Goal: Use online tool/utility: Utilize a website feature to perform a specific function

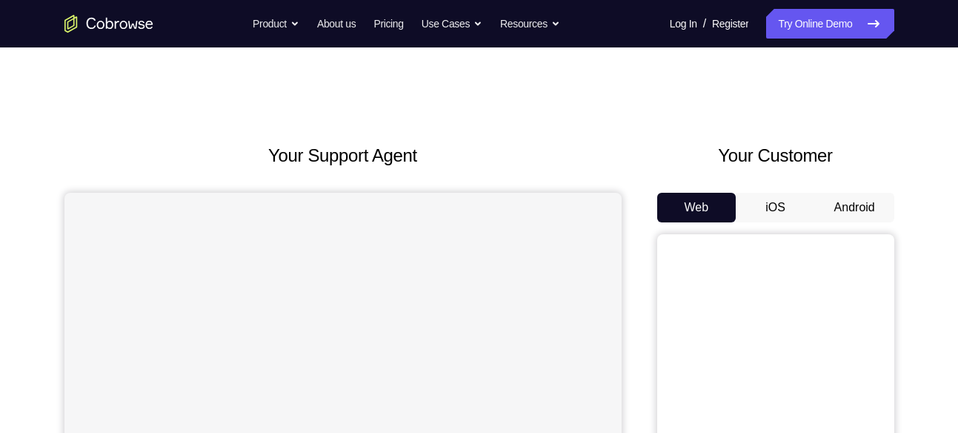
click at [822, 202] on button "Android" at bounding box center [854, 208] width 79 height 30
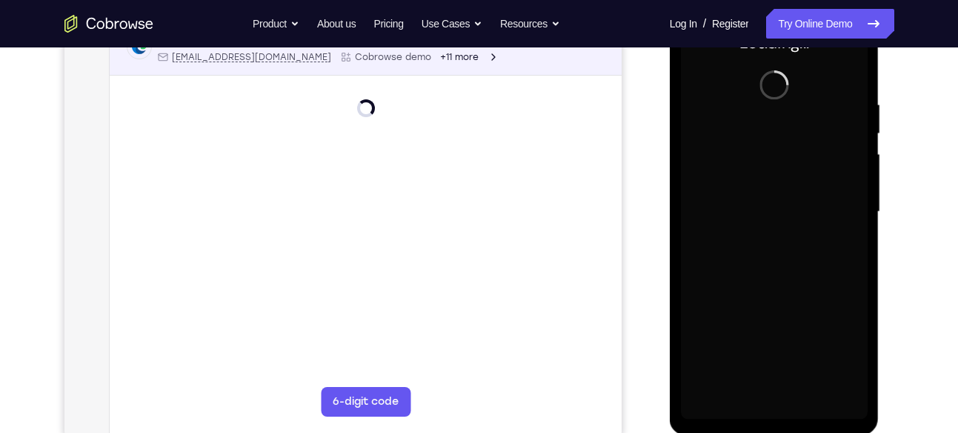
scroll to position [253, 0]
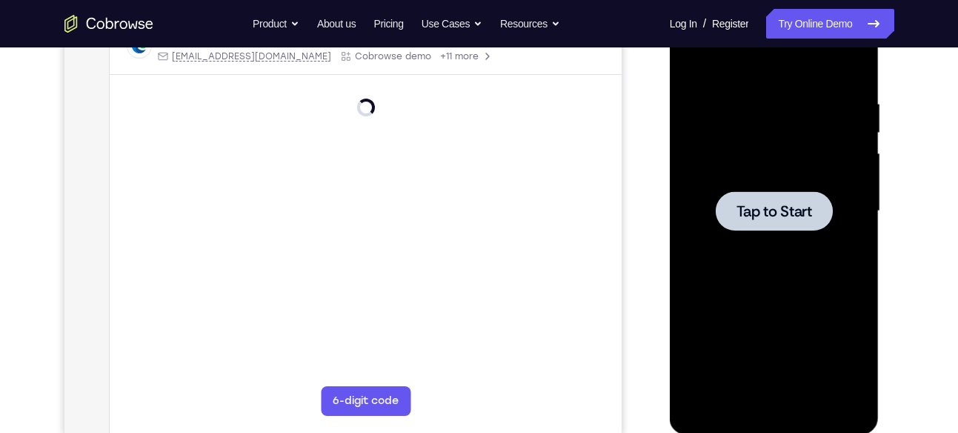
click at [768, 198] on div at bounding box center [774, 210] width 117 height 39
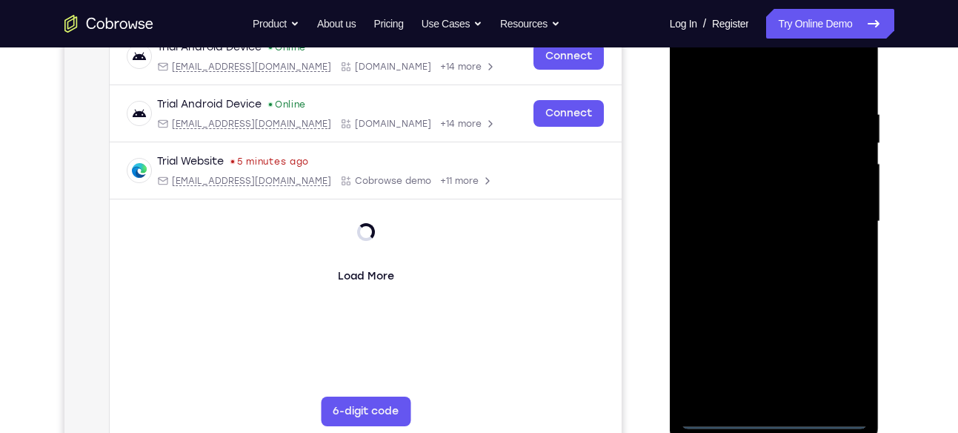
scroll to position [242, 0]
click at [786, 417] on div at bounding box center [774, 222] width 187 height 415
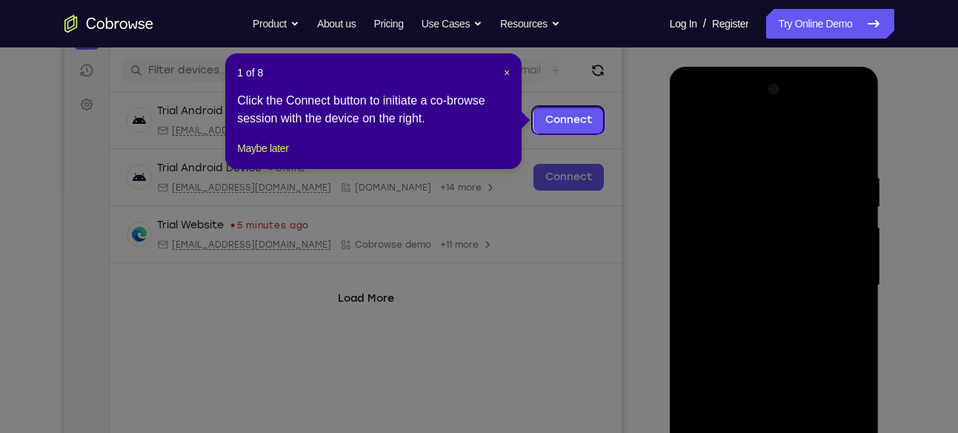
scroll to position [177, 0]
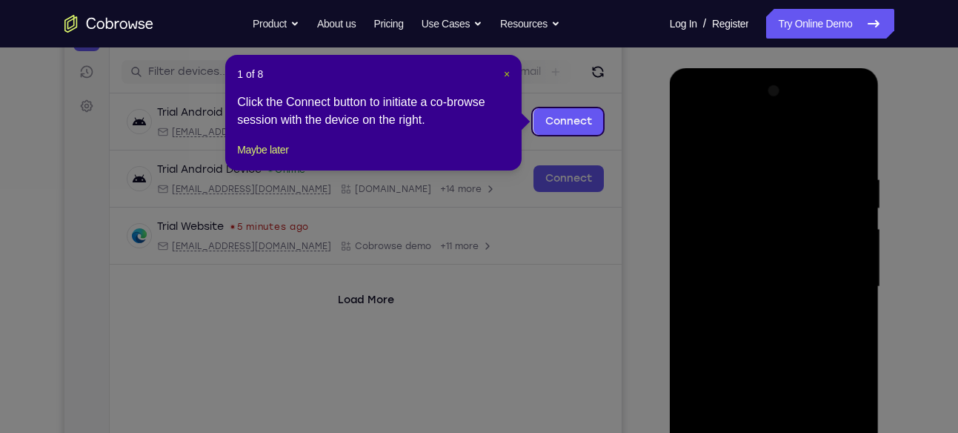
click at [507, 73] on span "×" at bounding box center [507, 74] width 6 height 12
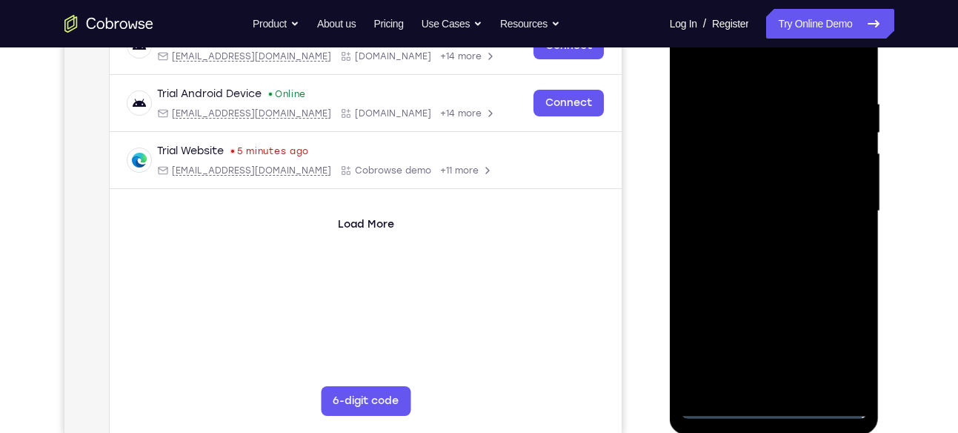
scroll to position [252, 0]
click at [846, 338] on div at bounding box center [774, 211] width 187 height 415
click at [838, 331] on div at bounding box center [774, 211] width 187 height 415
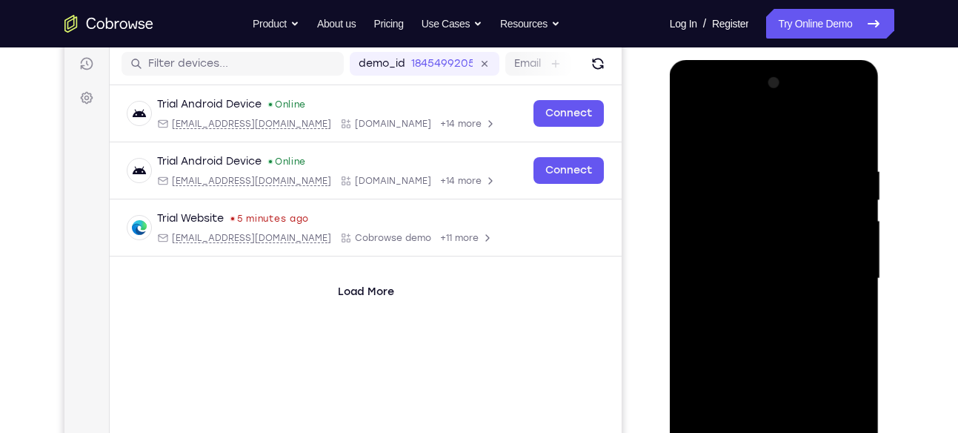
scroll to position [185, 0]
click at [774, 123] on div at bounding box center [774, 279] width 187 height 415
click at [840, 271] on div at bounding box center [774, 279] width 187 height 415
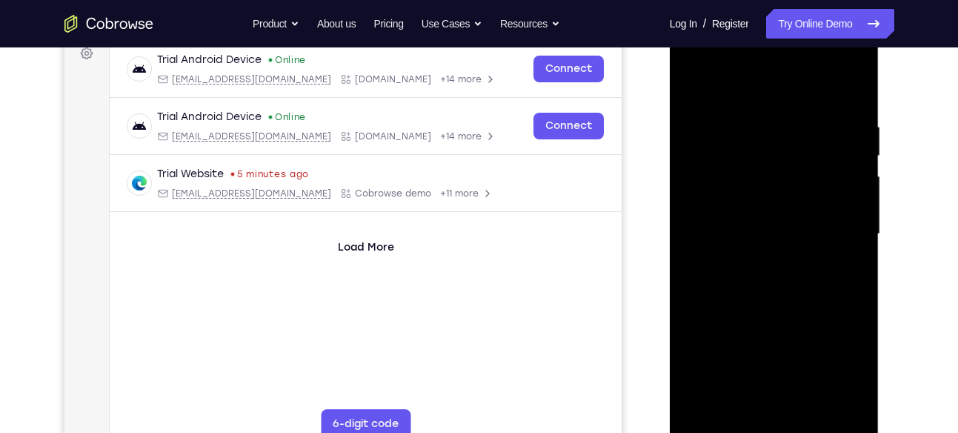
scroll to position [233, 0]
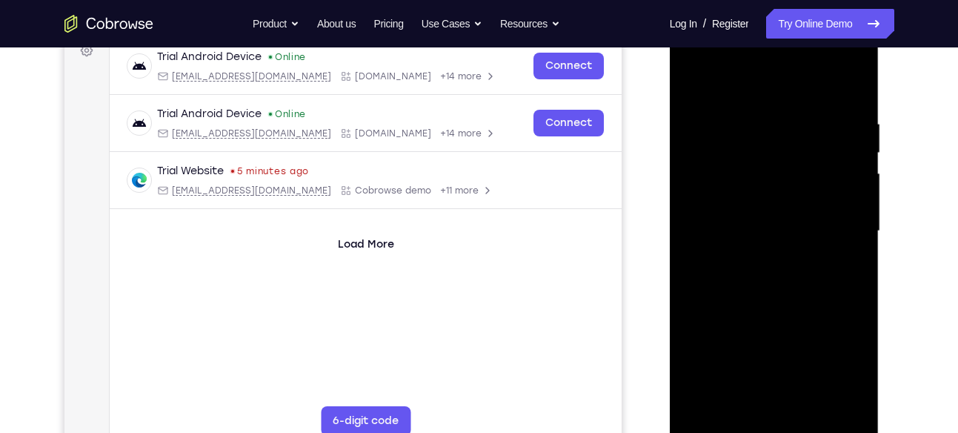
click at [764, 258] on div at bounding box center [774, 231] width 187 height 415
click at [738, 222] on div at bounding box center [774, 231] width 187 height 415
click at [742, 199] on div at bounding box center [774, 231] width 187 height 415
click at [789, 230] on div at bounding box center [774, 231] width 187 height 415
click at [782, 275] on div at bounding box center [774, 231] width 187 height 415
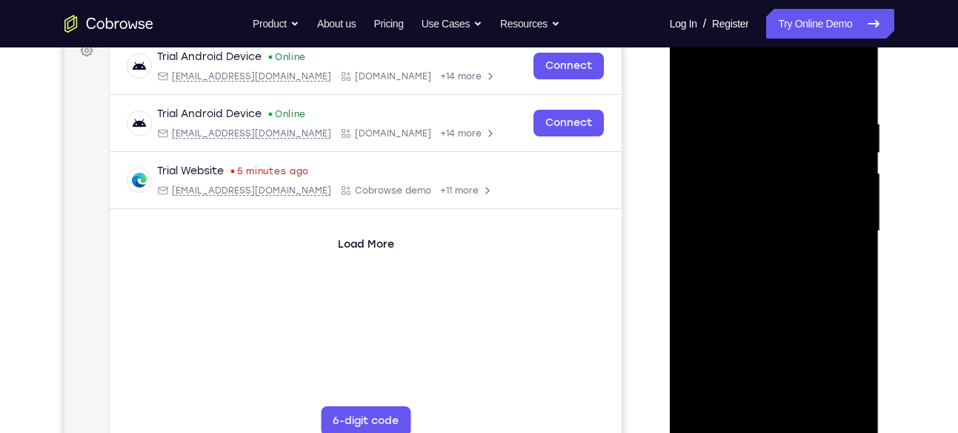
click at [780, 282] on div at bounding box center [774, 231] width 187 height 415
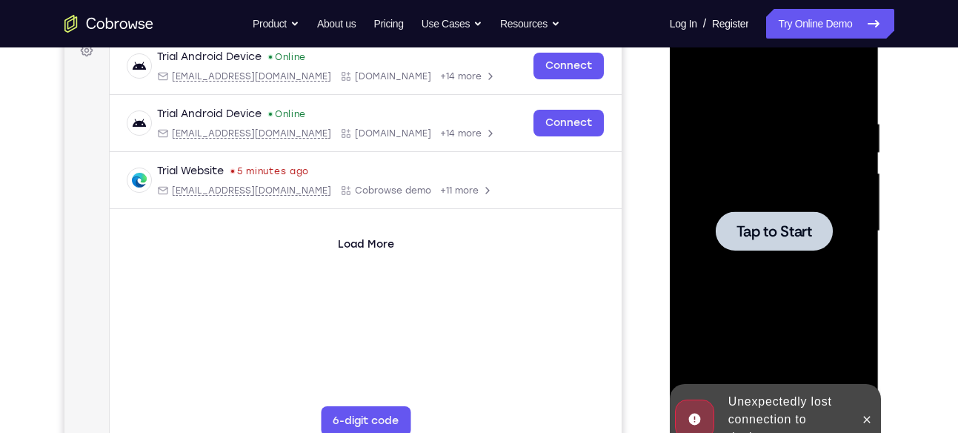
click at [737, 228] on span "Tap to Start" at bounding box center [775, 231] width 76 height 15
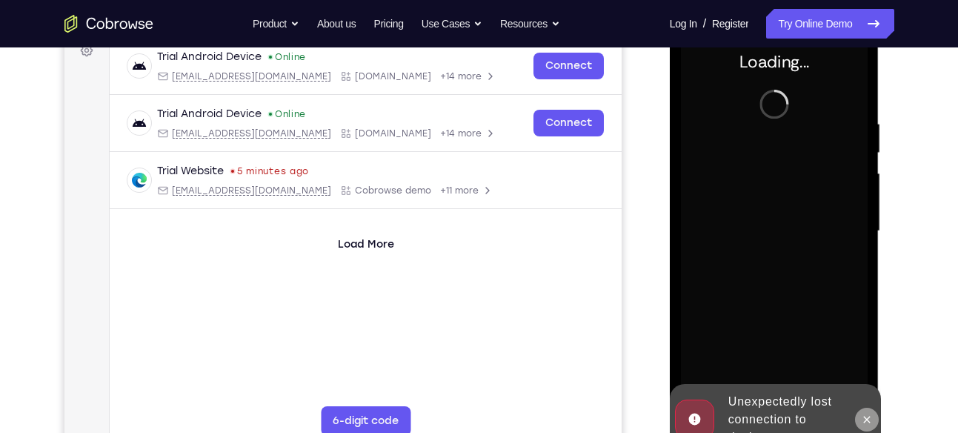
click at [866, 414] on icon at bounding box center [867, 420] width 12 height 12
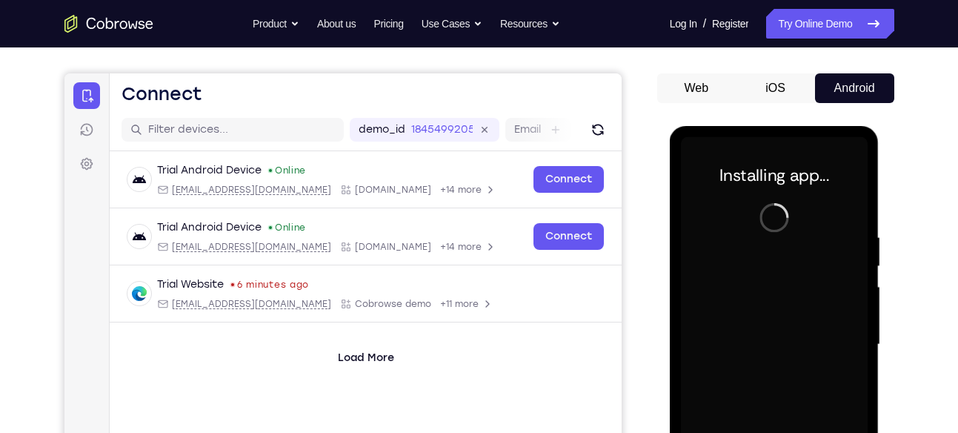
scroll to position [119, 0]
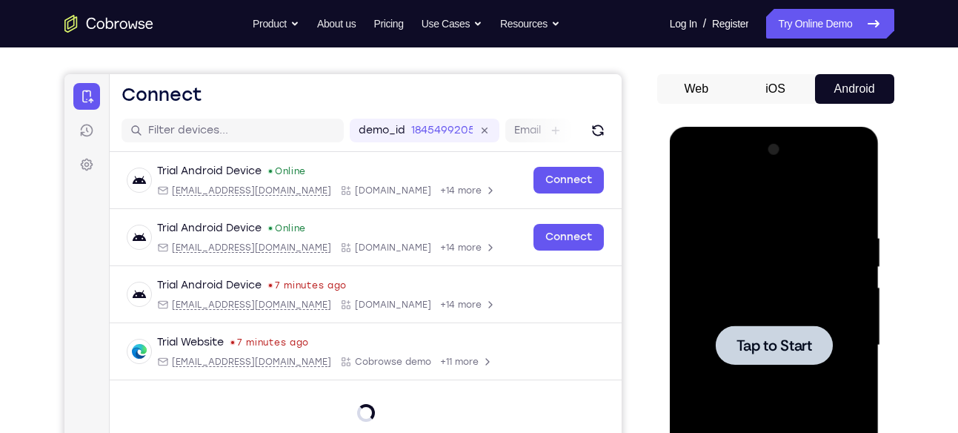
click at [756, 371] on div at bounding box center [774, 345] width 187 height 415
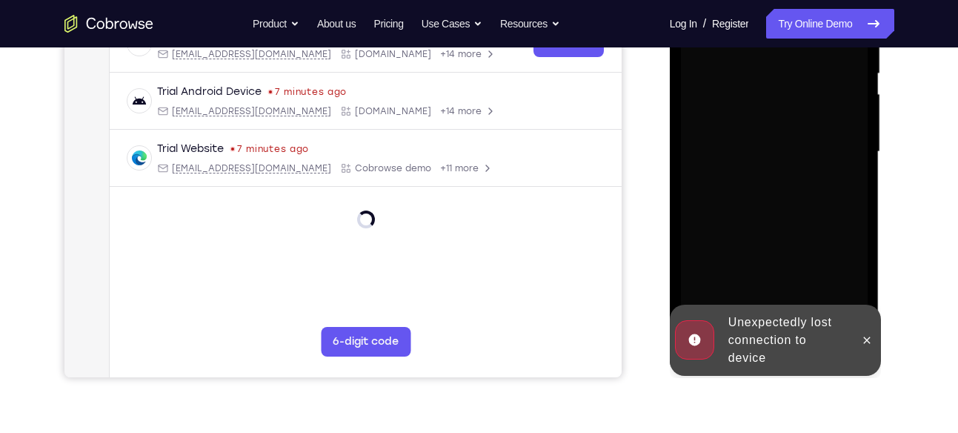
scroll to position [313, 0]
click at [863, 339] on icon at bounding box center [867, 339] width 12 height 12
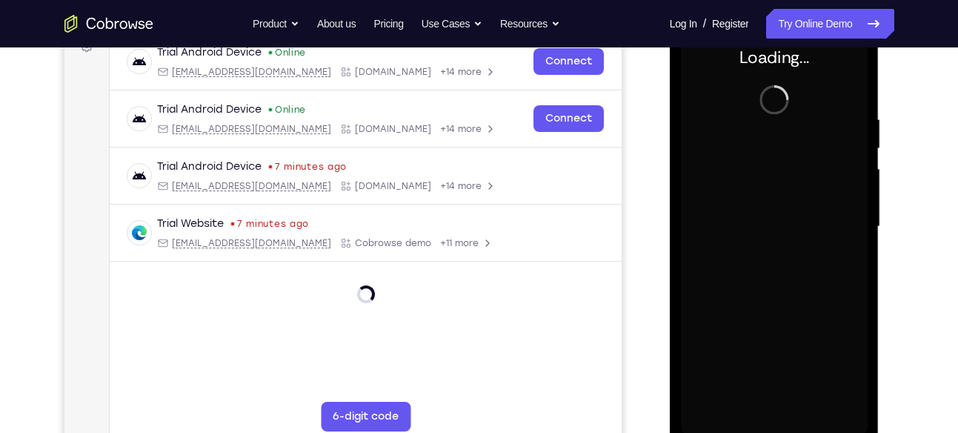
scroll to position [236, 0]
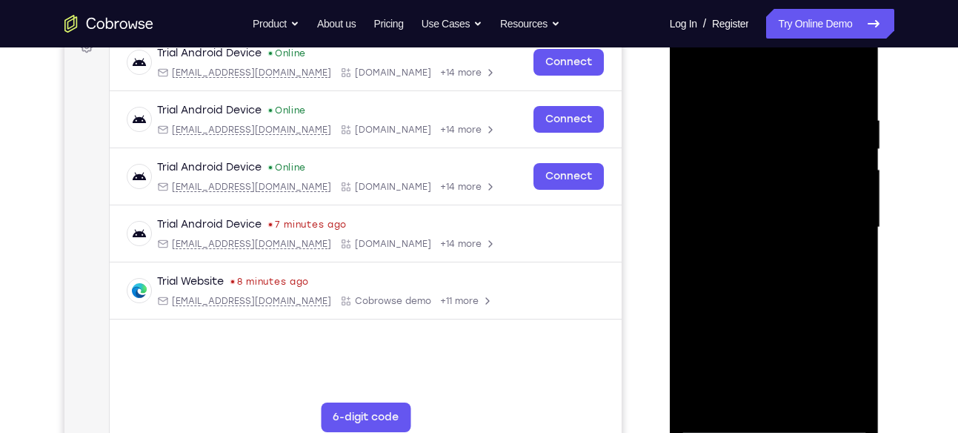
click at [785, 421] on div at bounding box center [774, 227] width 187 height 415
click at [830, 362] on div at bounding box center [774, 227] width 187 height 415
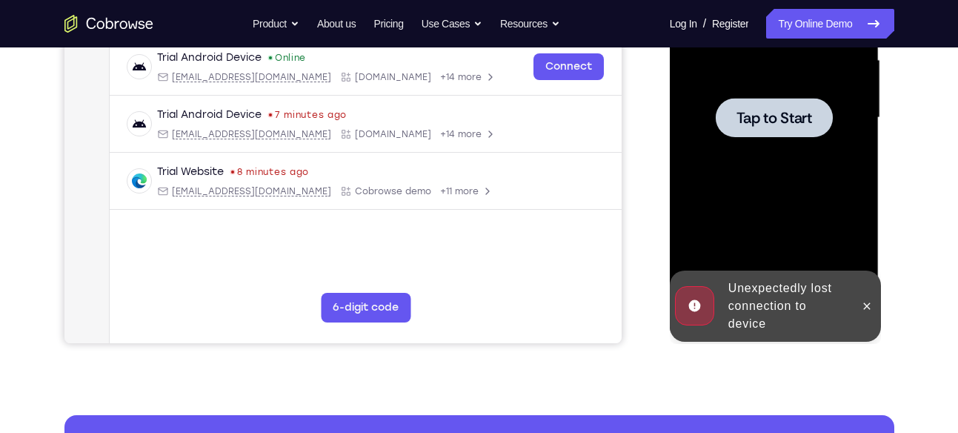
scroll to position [347, 0]
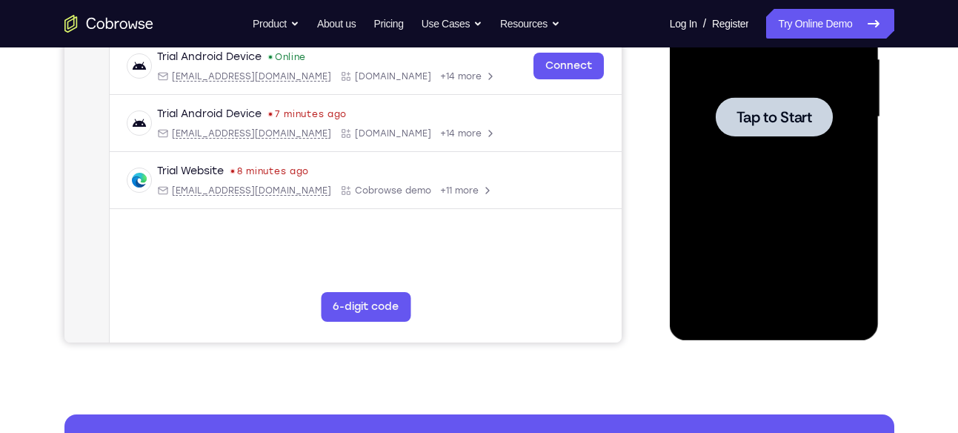
click at [793, 119] on span "Tap to Start" at bounding box center [775, 117] width 76 height 15
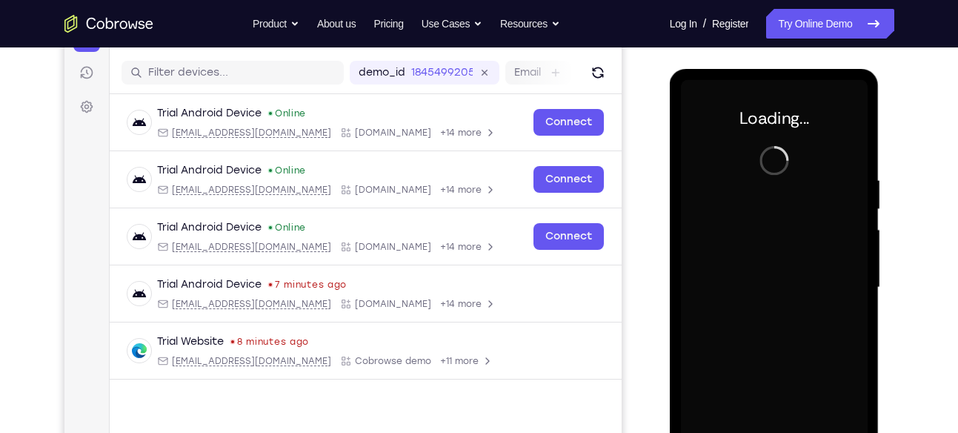
scroll to position [176, 0]
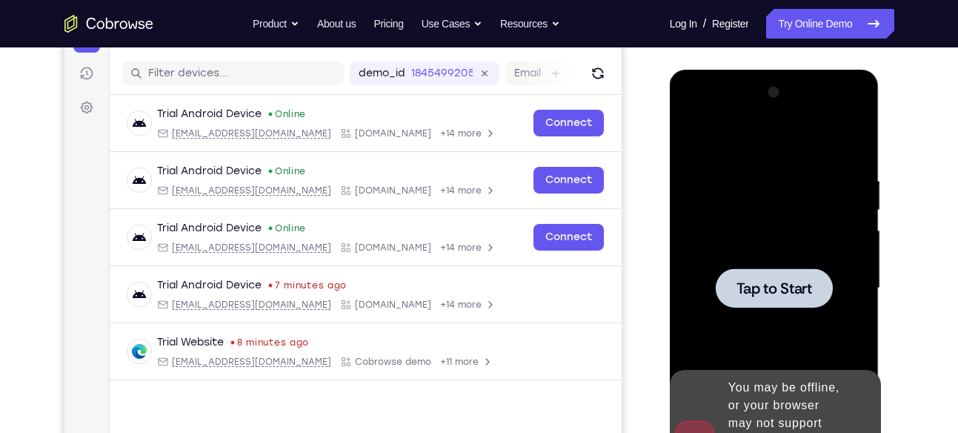
click at [729, 299] on div at bounding box center [774, 287] width 117 height 39
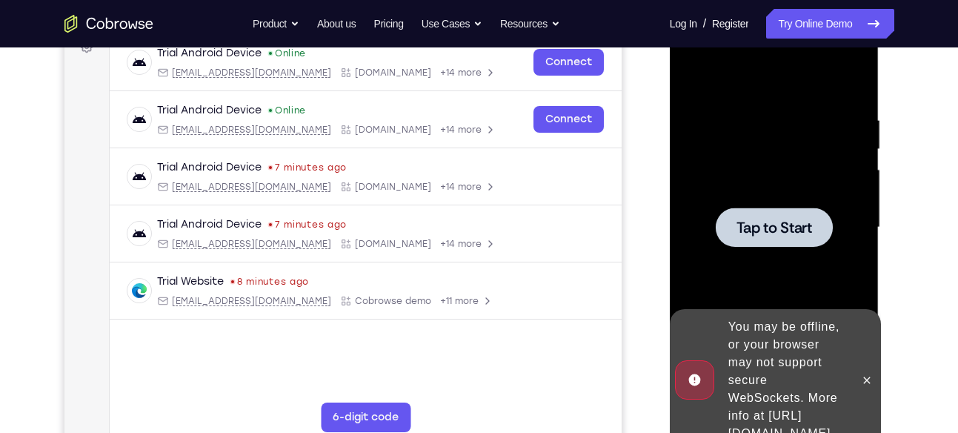
scroll to position [237, 0]
click at [638, 215] on div "Your Support Agent Your Customer Web iOS Android" at bounding box center [479, 179] width 830 height 548
click at [718, 202] on div at bounding box center [774, 226] width 187 height 415
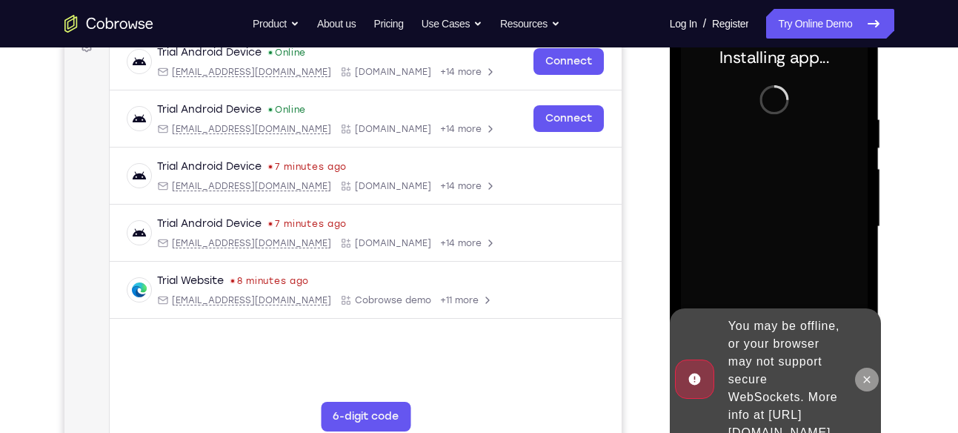
click at [872, 374] on icon at bounding box center [867, 380] width 12 height 12
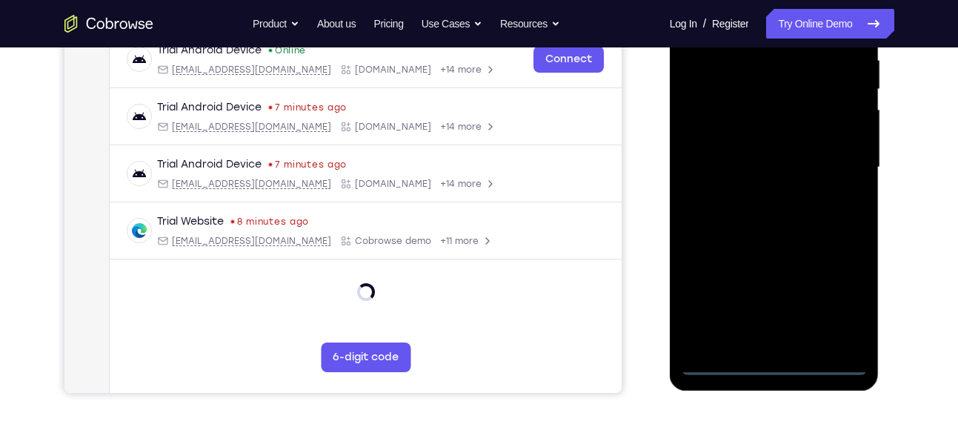
scroll to position [314, 0]
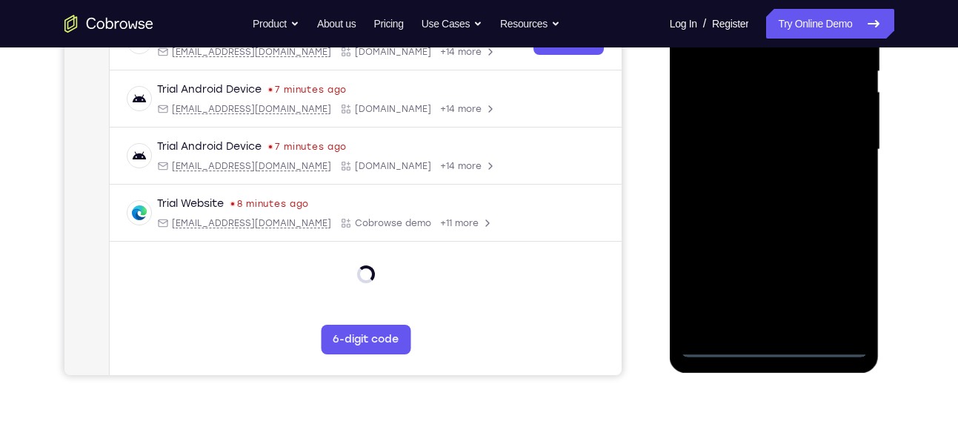
click at [774, 344] on div at bounding box center [774, 149] width 187 height 415
click at [772, 346] on div at bounding box center [774, 149] width 187 height 415
click at [778, 341] on div at bounding box center [774, 149] width 187 height 415
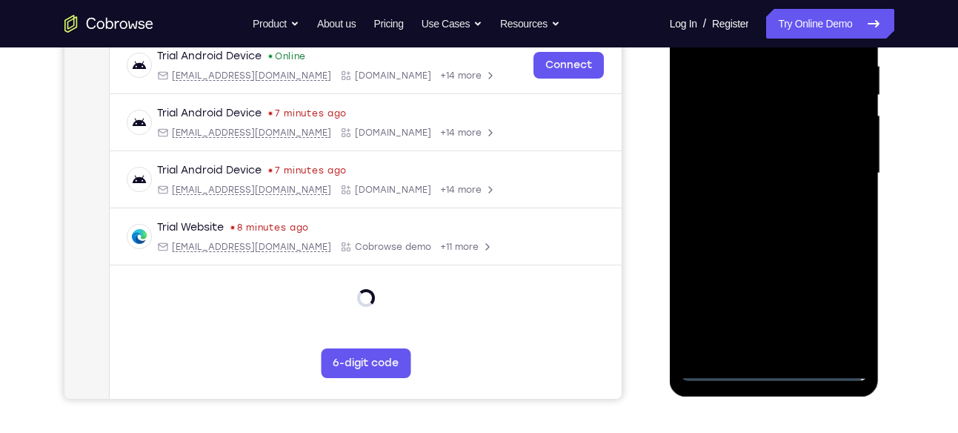
scroll to position [288, 0]
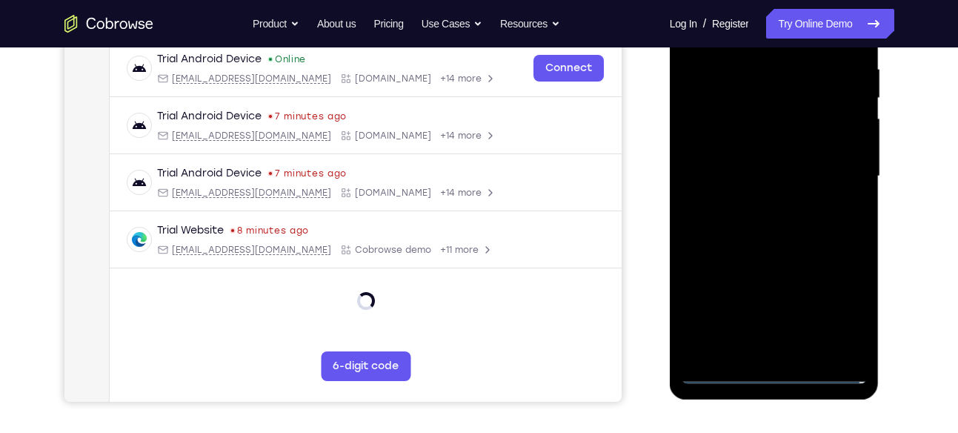
click at [771, 375] on div at bounding box center [774, 176] width 187 height 415
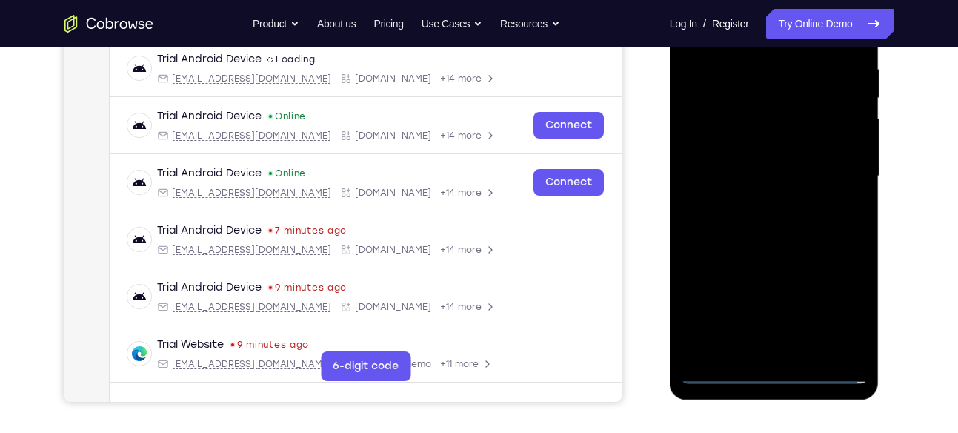
click at [830, 311] on div at bounding box center [774, 176] width 187 height 415
click at [830, 308] on div at bounding box center [774, 176] width 187 height 415
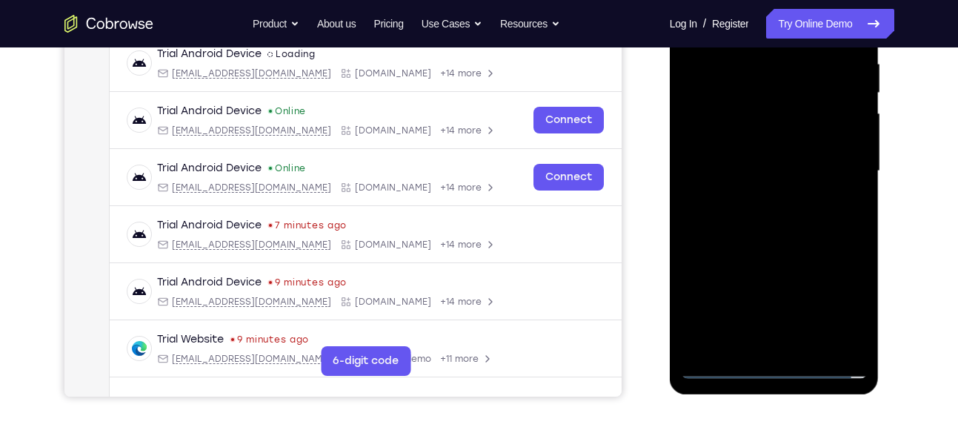
scroll to position [293, 0]
click at [830, 308] on div at bounding box center [774, 170] width 187 height 415
click at [756, 335] on div at bounding box center [774, 170] width 187 height 415
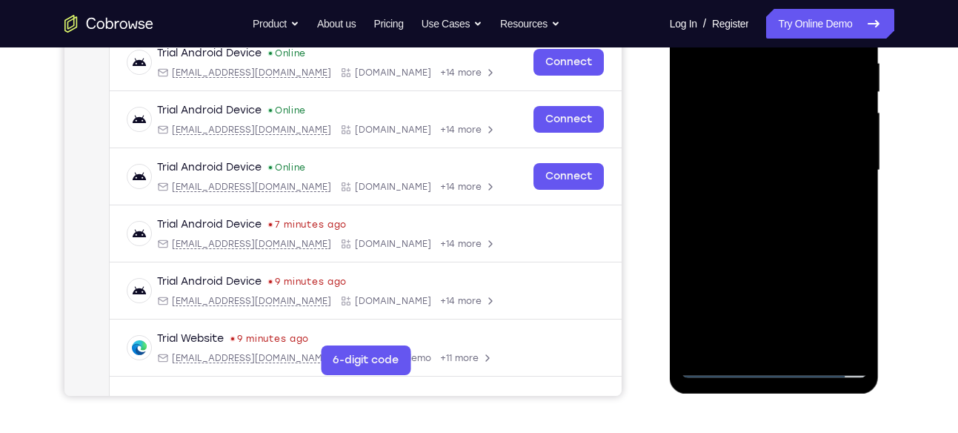
click at [832, 304] on div at bounding box center [774, 170] width 187 height 415
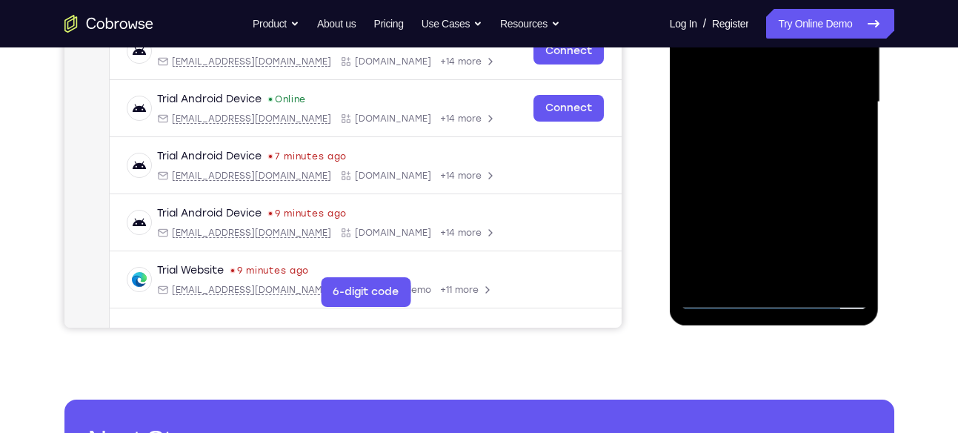
scroll to position [362, 0]
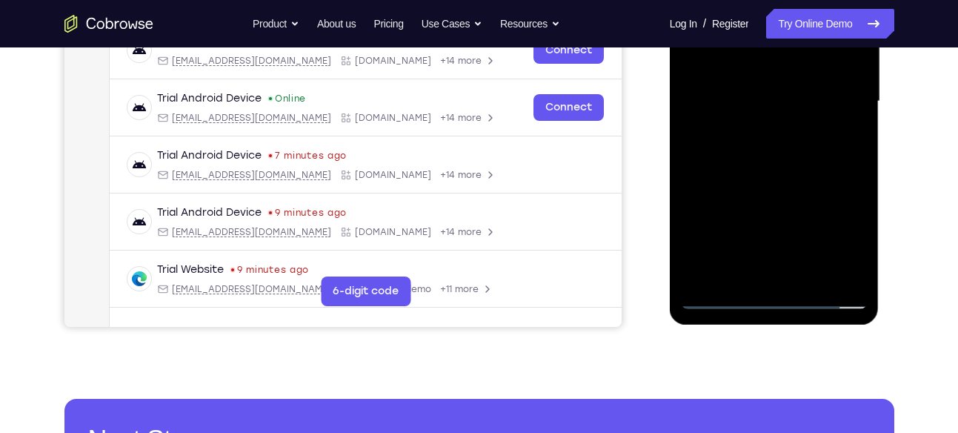
click at [841, 246] on div at bounding box center [774, 101] width 187 height 415
click at [740, 273] on div at bounding box center [774, 101] width 187 height 415
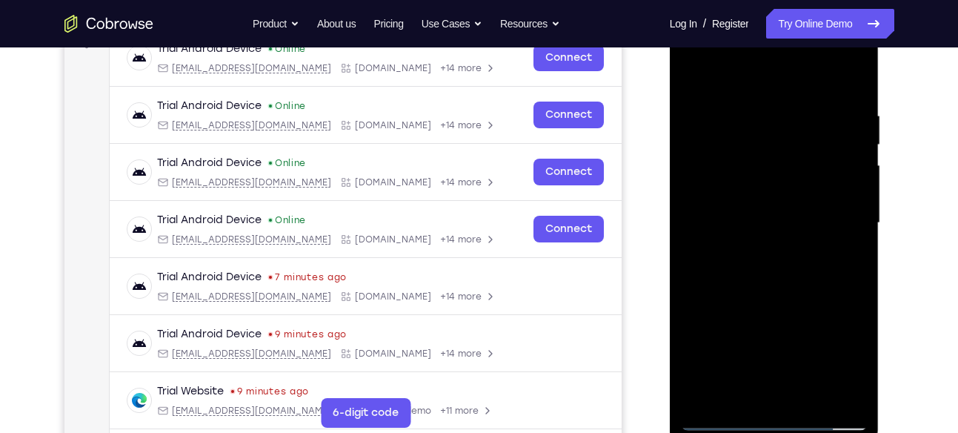
scroll to position [235, 0]
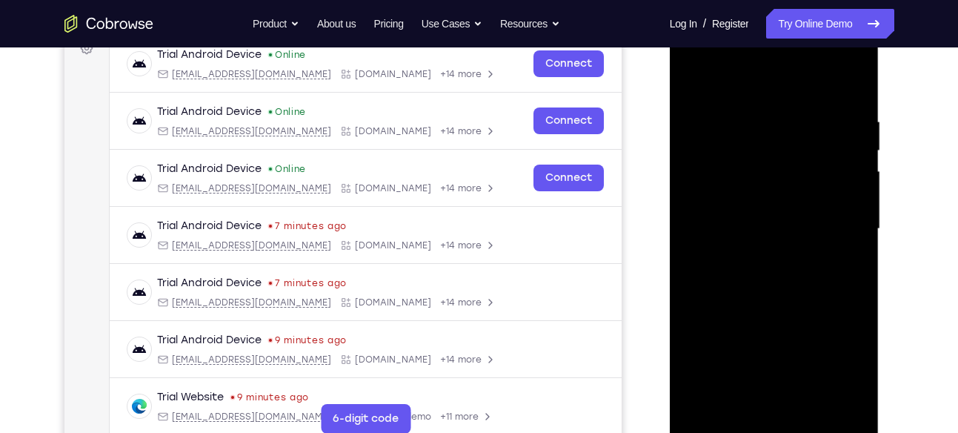
click at [723, 90] on div at bounding box center [774, 228] width 187 height 415
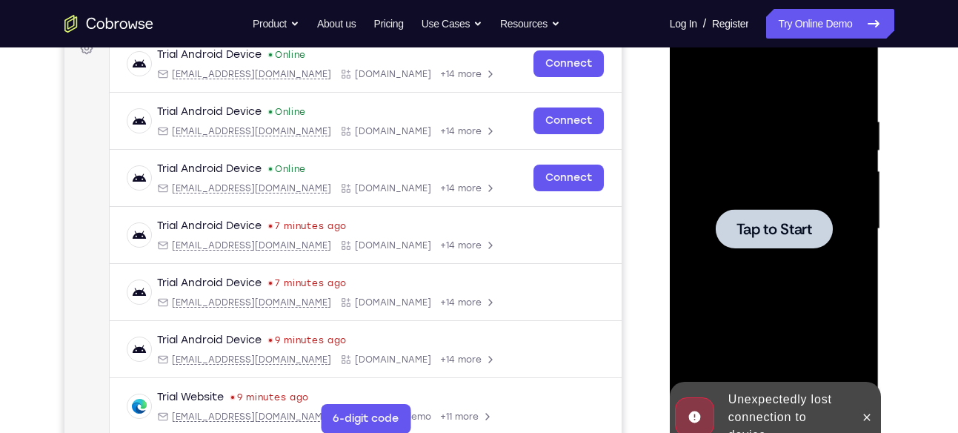
click at [772, 227] on span "Tap to Start" at bounding box center [775, 229] width 76 height 15
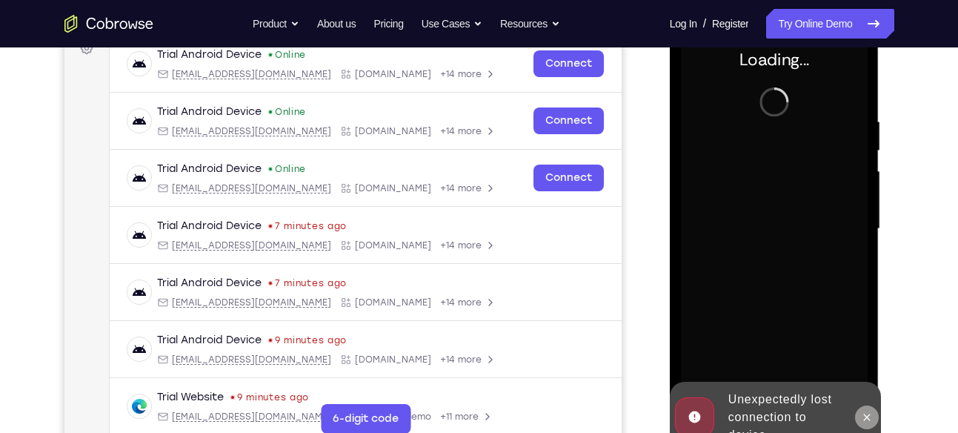
click at [866, 413] on icon at bounding box center [867, 417] width 12 height 12
